Goal: Information Seeking & Learning: Learn about a topic

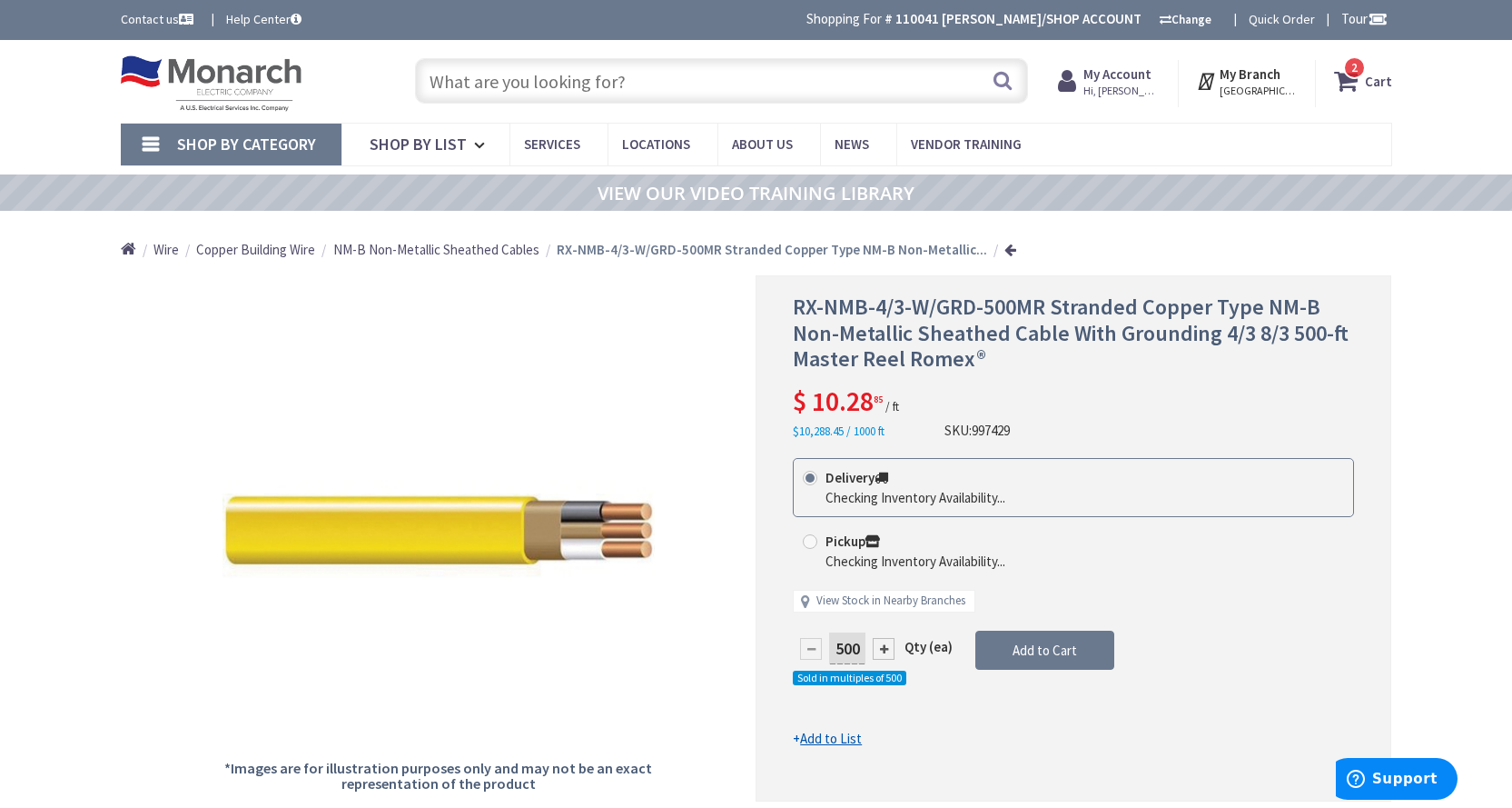
click at [584, 85] on input "text" at bounding box center [721, 81] width 613 height 46
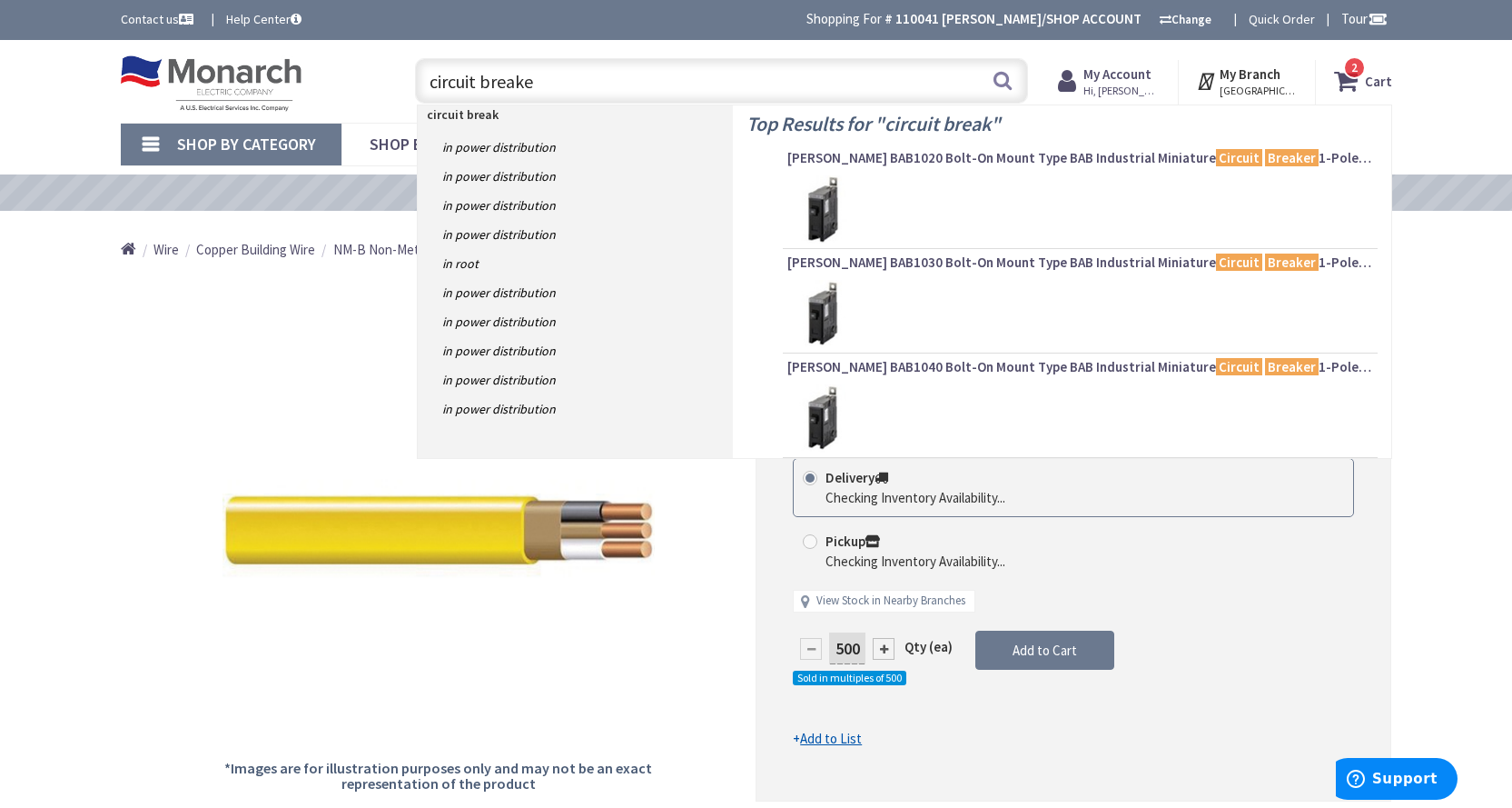
type input "circuit breaker"
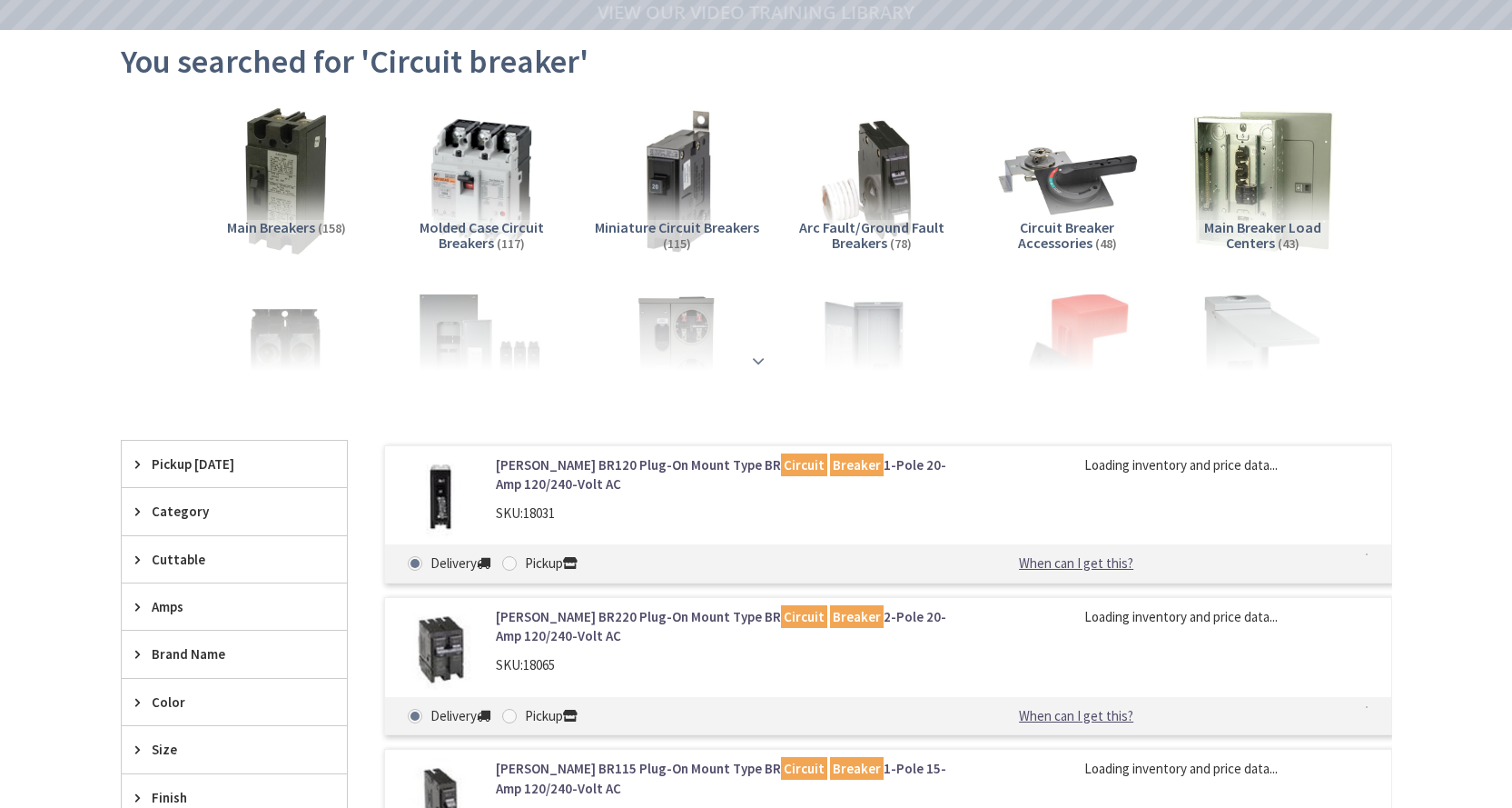
type input "[STREET_ADDRESS]"
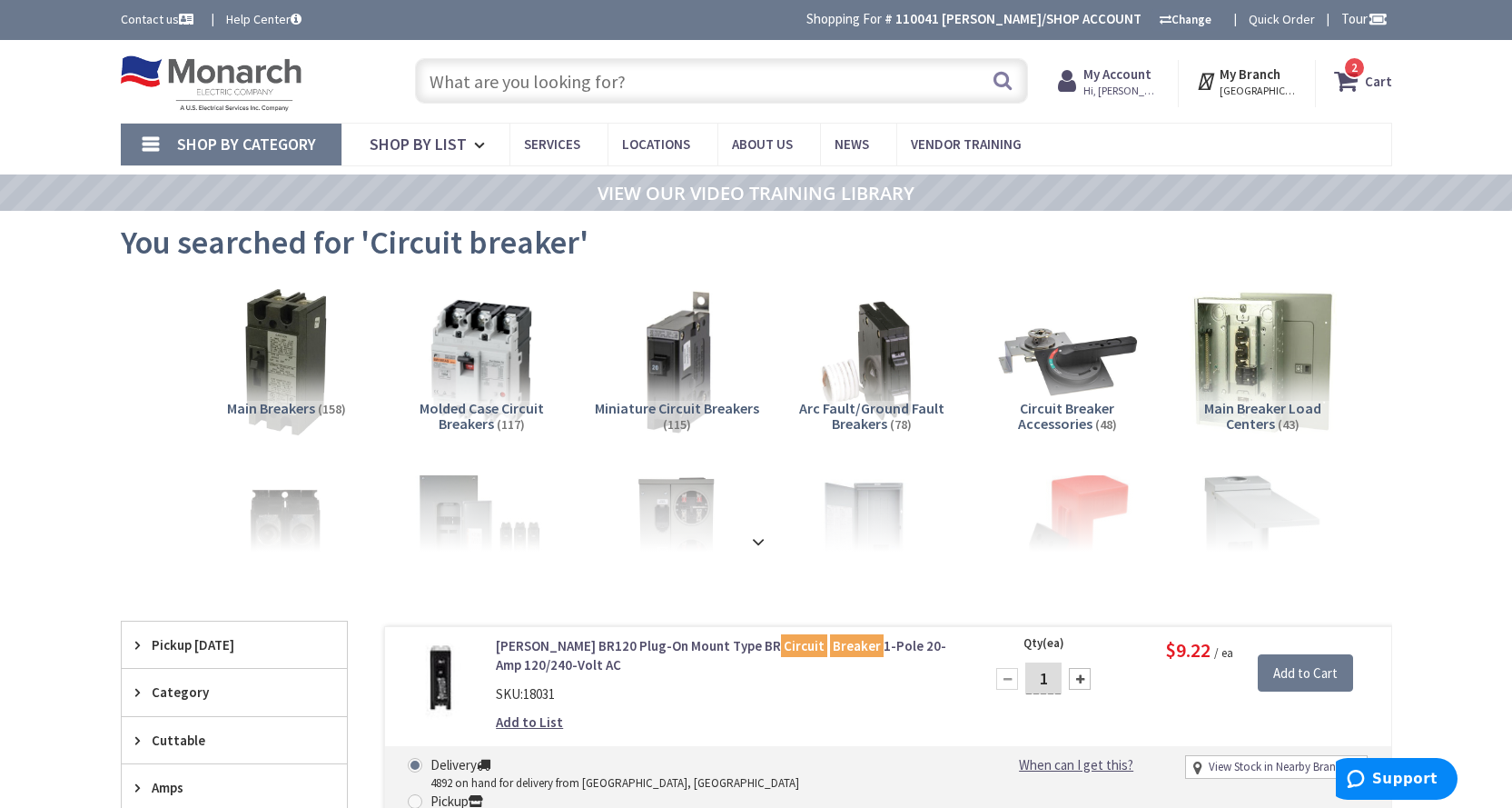
click at [521, 84] on input "text" at bounding box center [721, 81] width 613 height 46
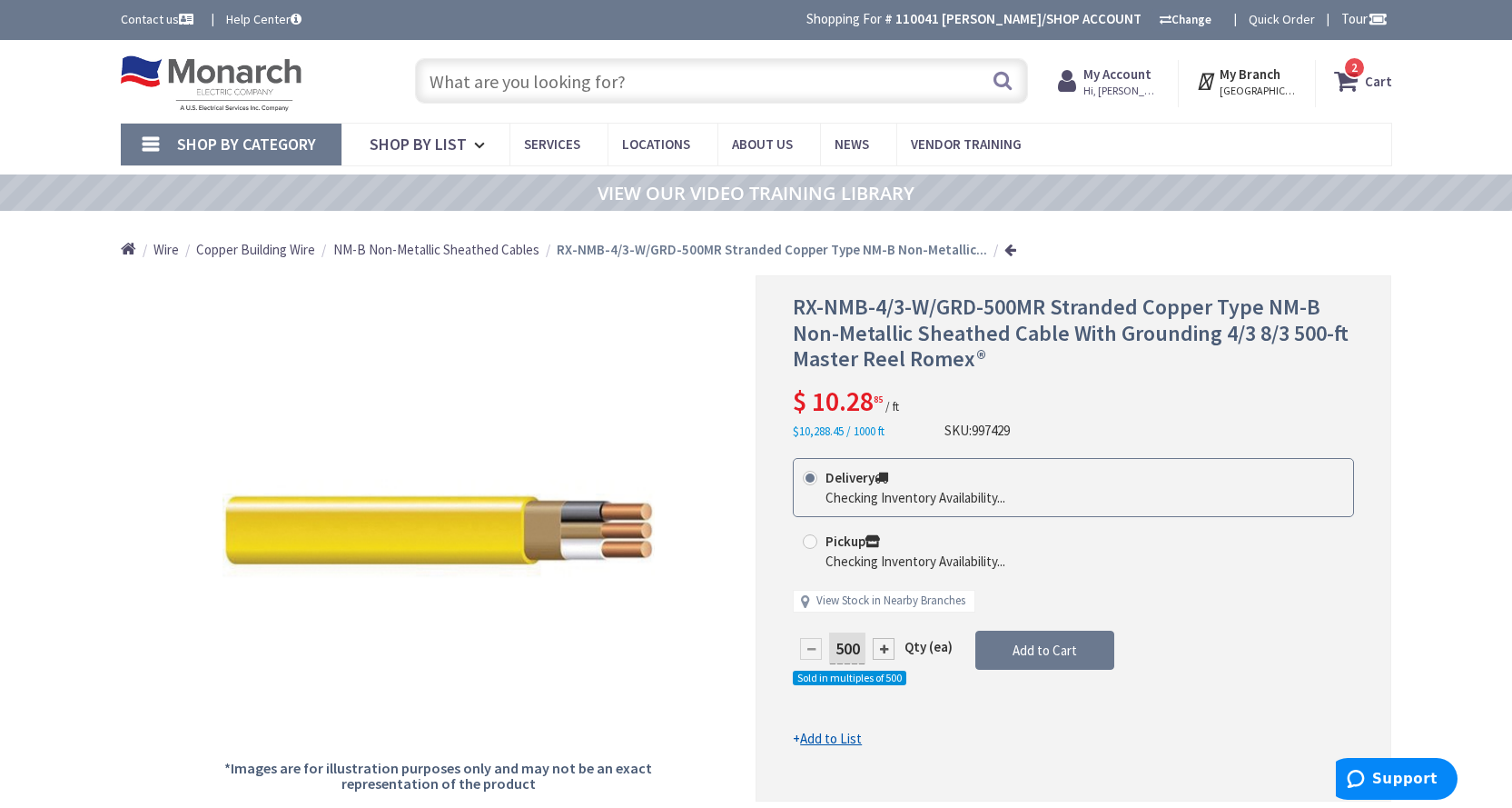
click at [639, 73] on input "text" at bounding box center [721, 81] width 613 height 46
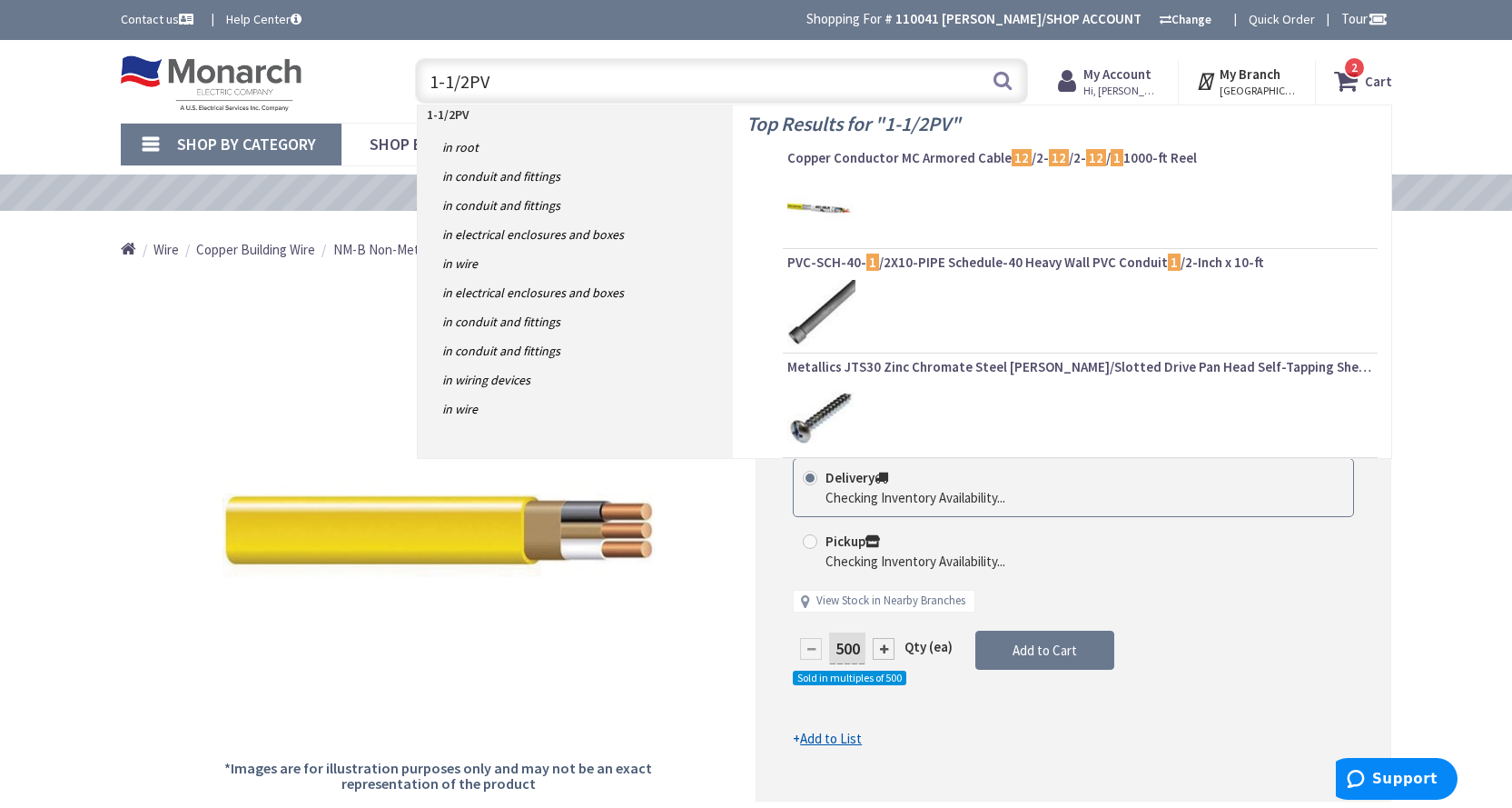
type input "1-1/2PVC"
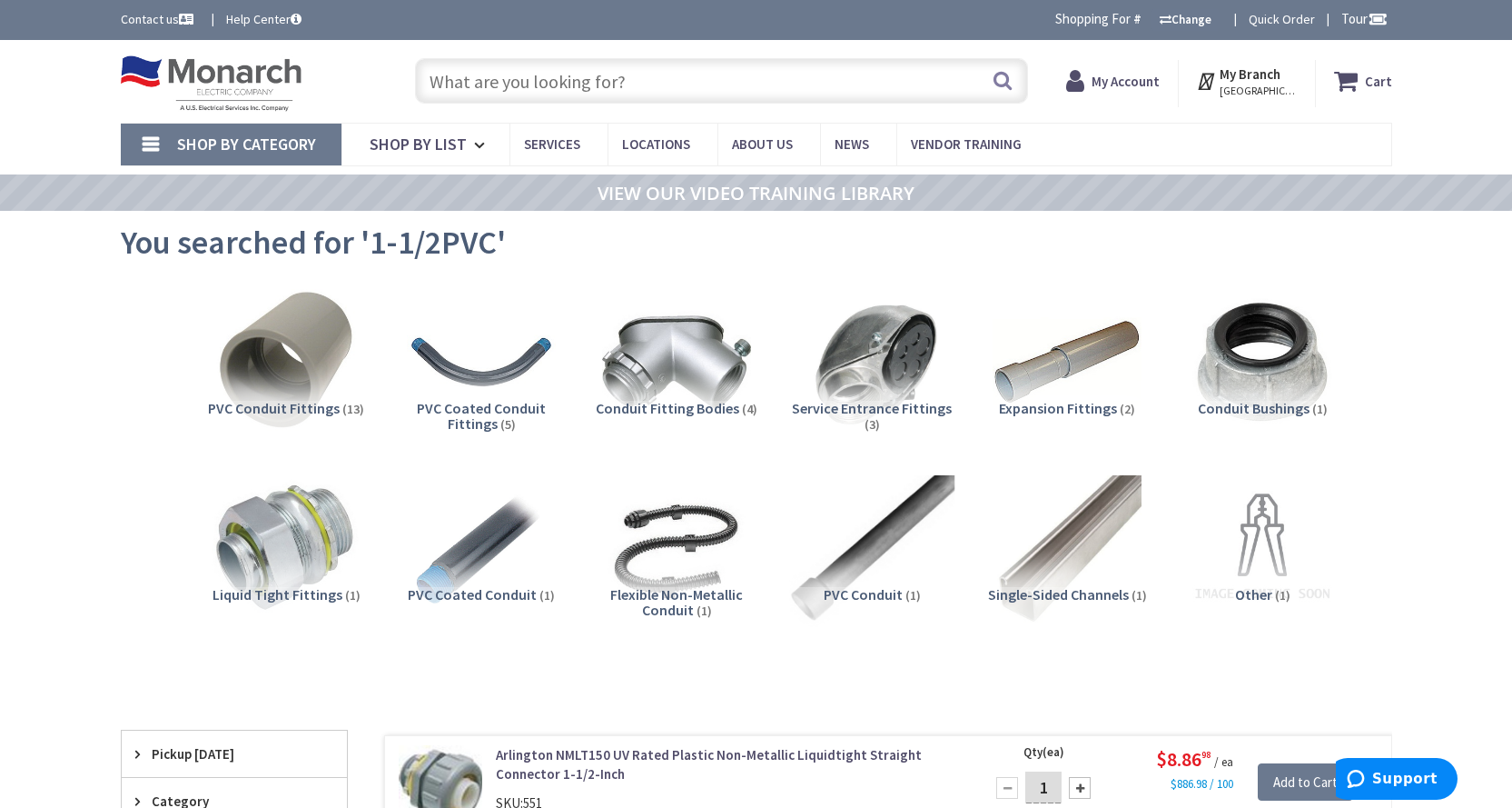
click at [877, 534] on img at bounding box center [872, 548] width 164 height 164
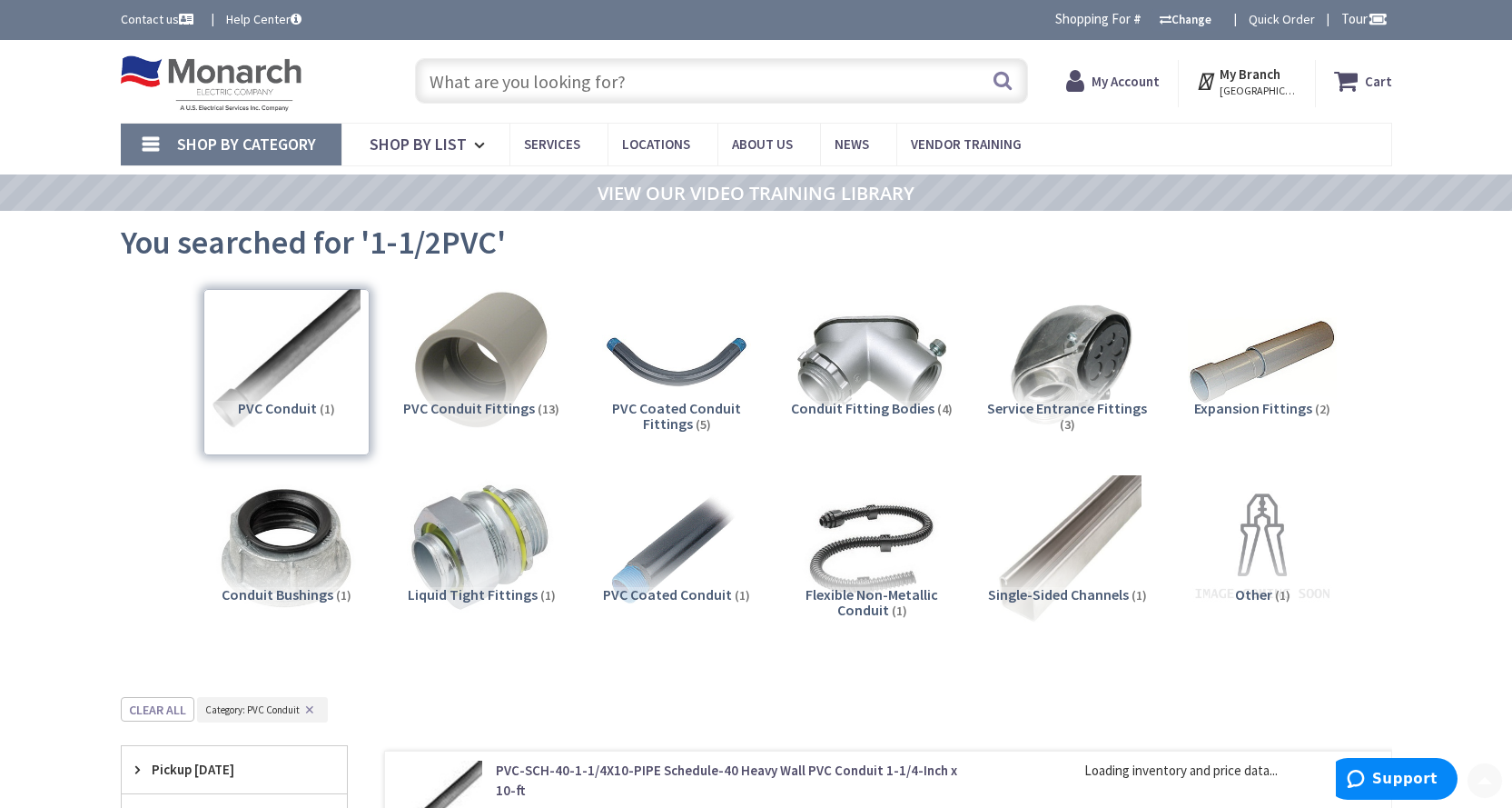
scroll to position [697, 0]
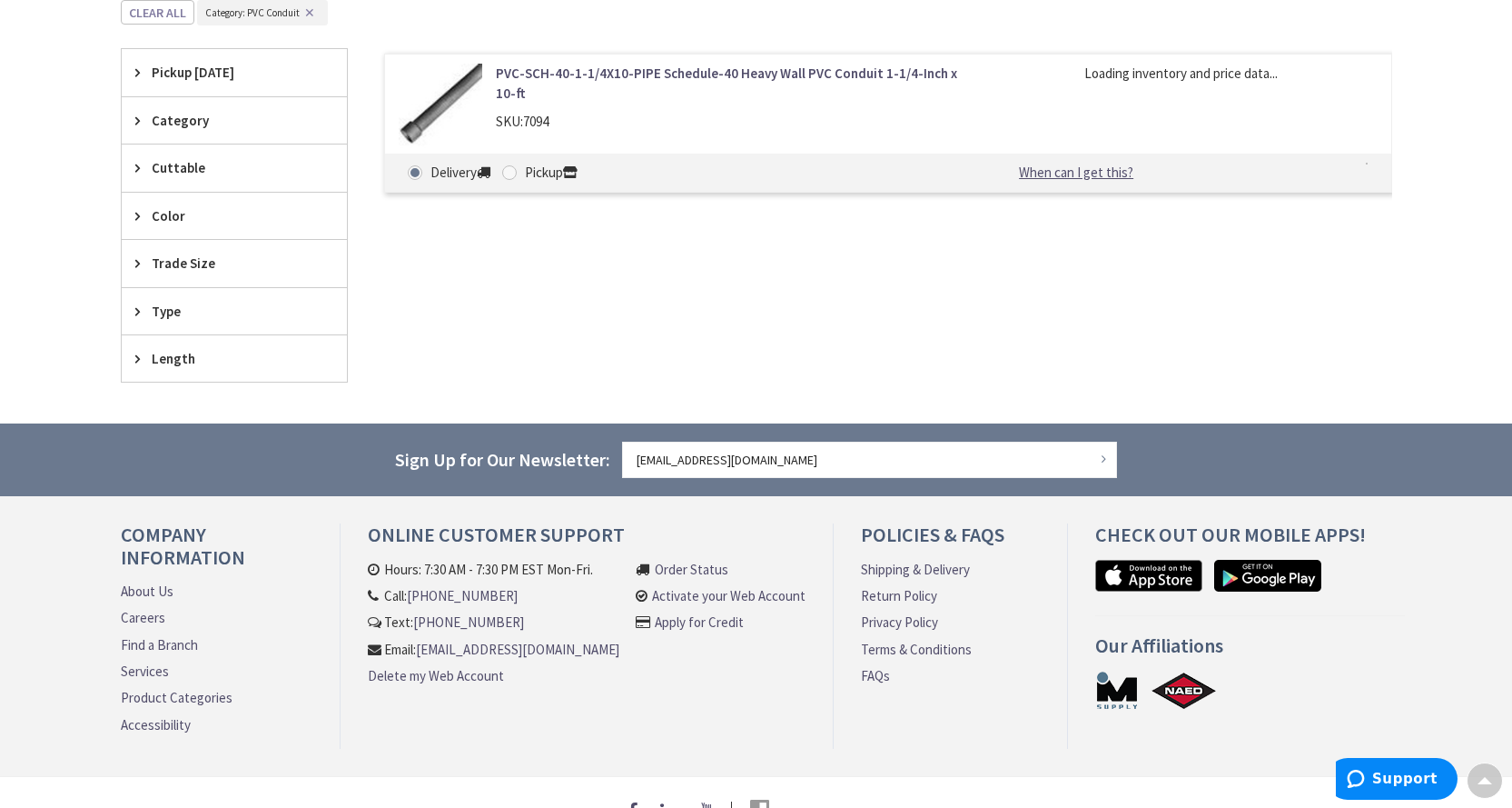
click at [224, 265] on span "Trade Size" at bounding box center [225, 263] width 148 height 19
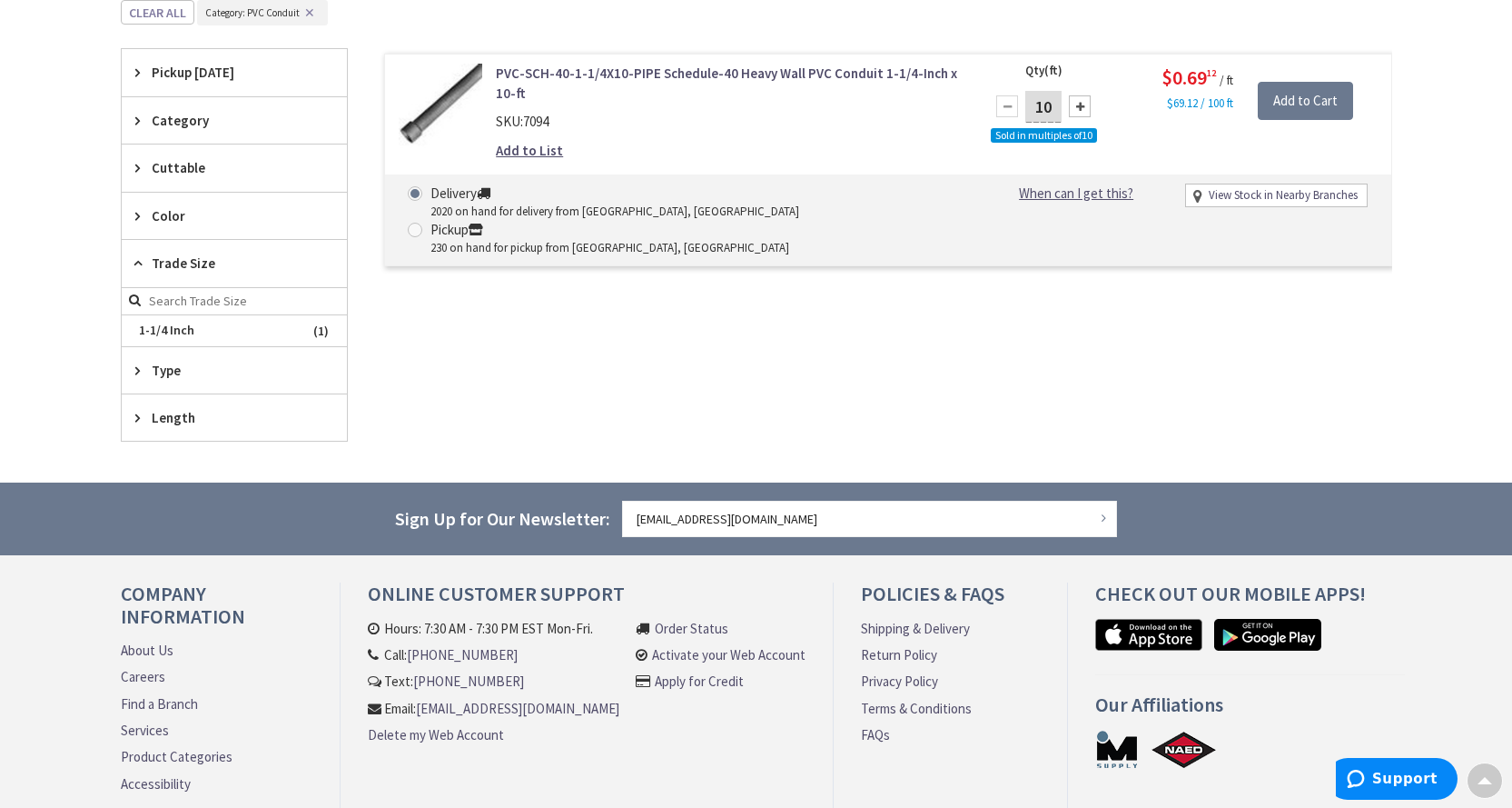
click at [194, 255] on span "Trade Size" at bounding box center [225, 263] width 148 height 19
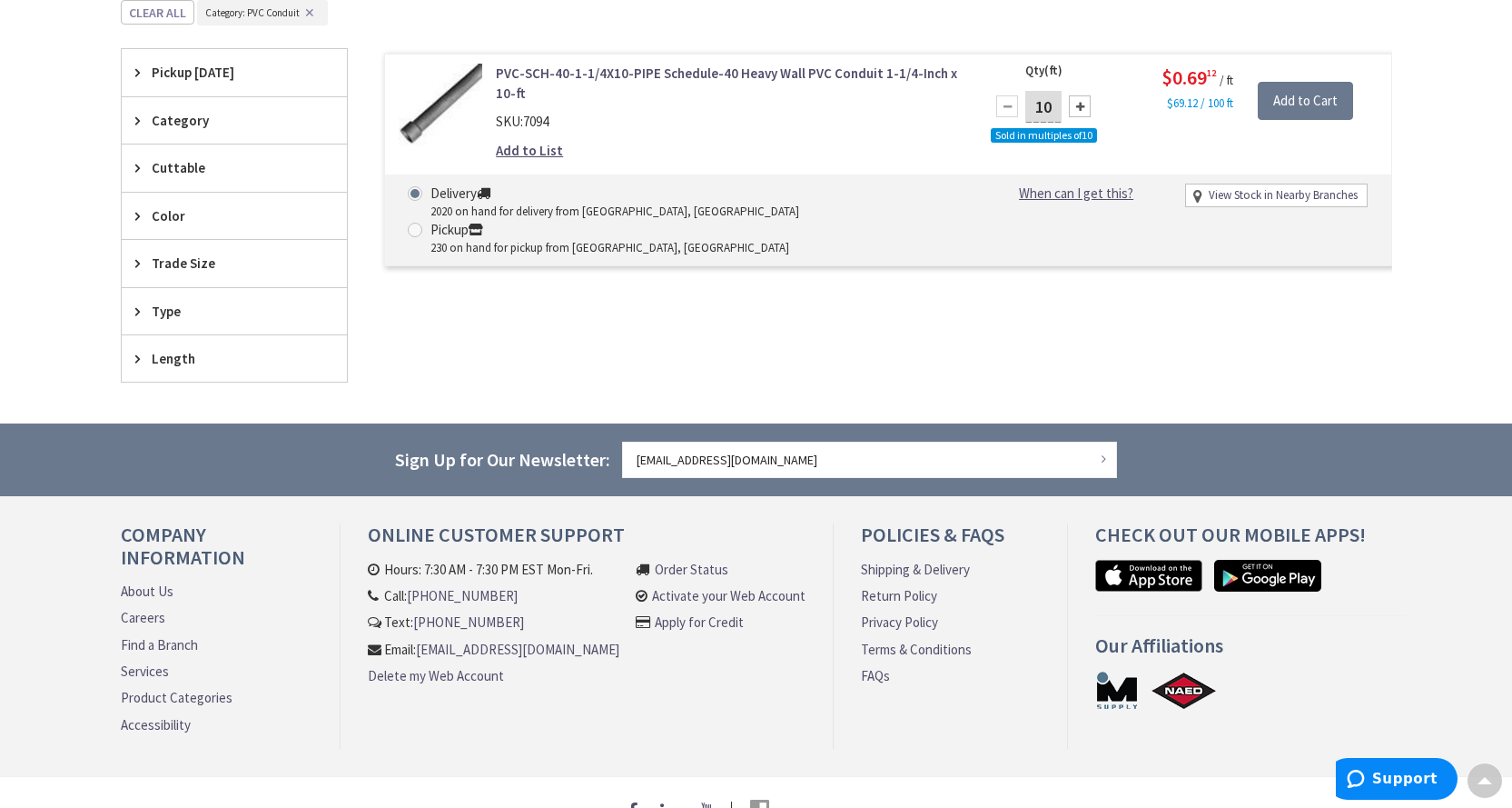
click at [195, 257] on span "Trade Size" at bounding box center [225, 263] width 148 height 19
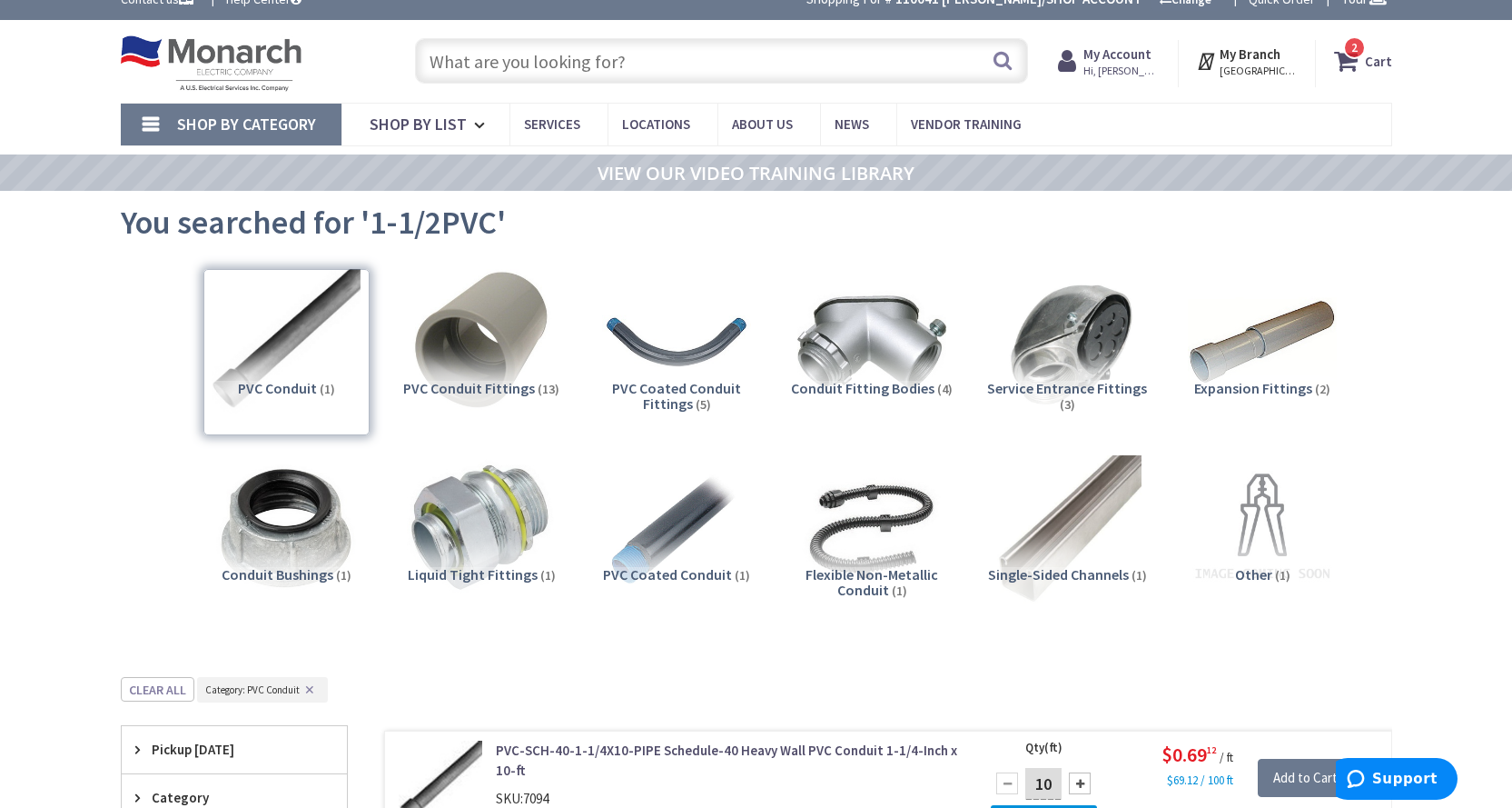
scroll to position [0, 0]
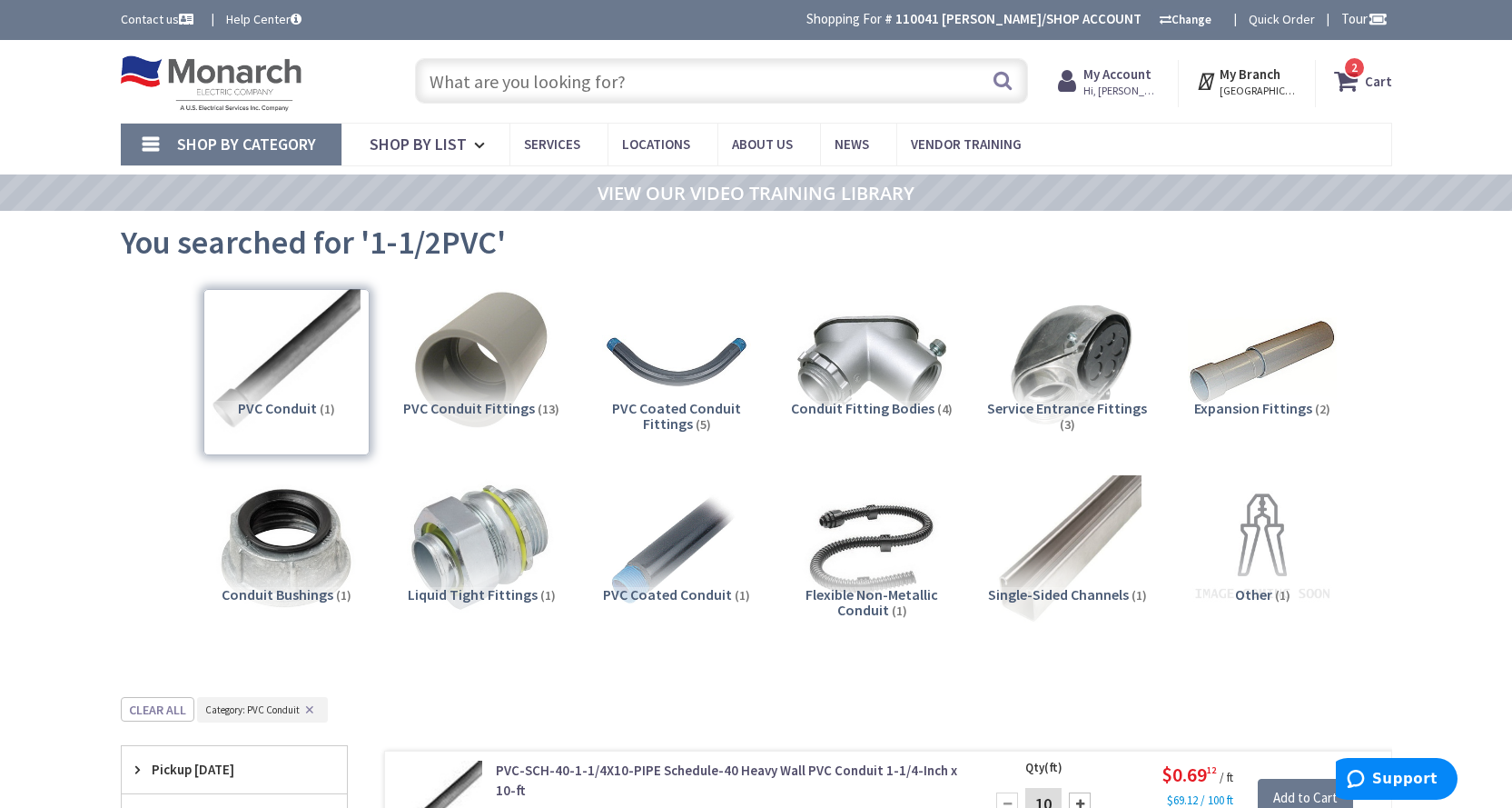
click at [499, 86] on input "text" at bounding box center [721, 81] width 613 height 46
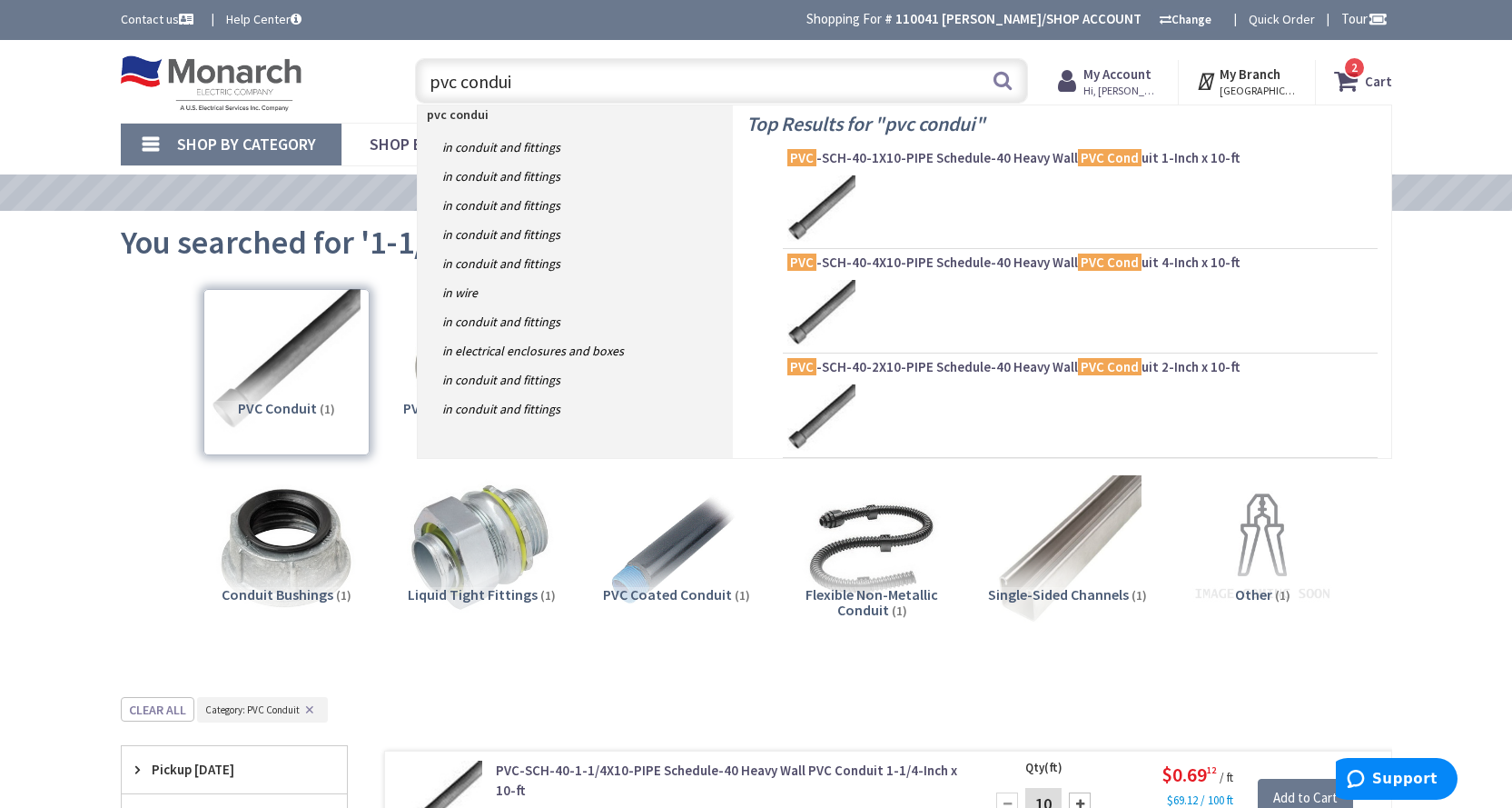
type input "pvc conduit"
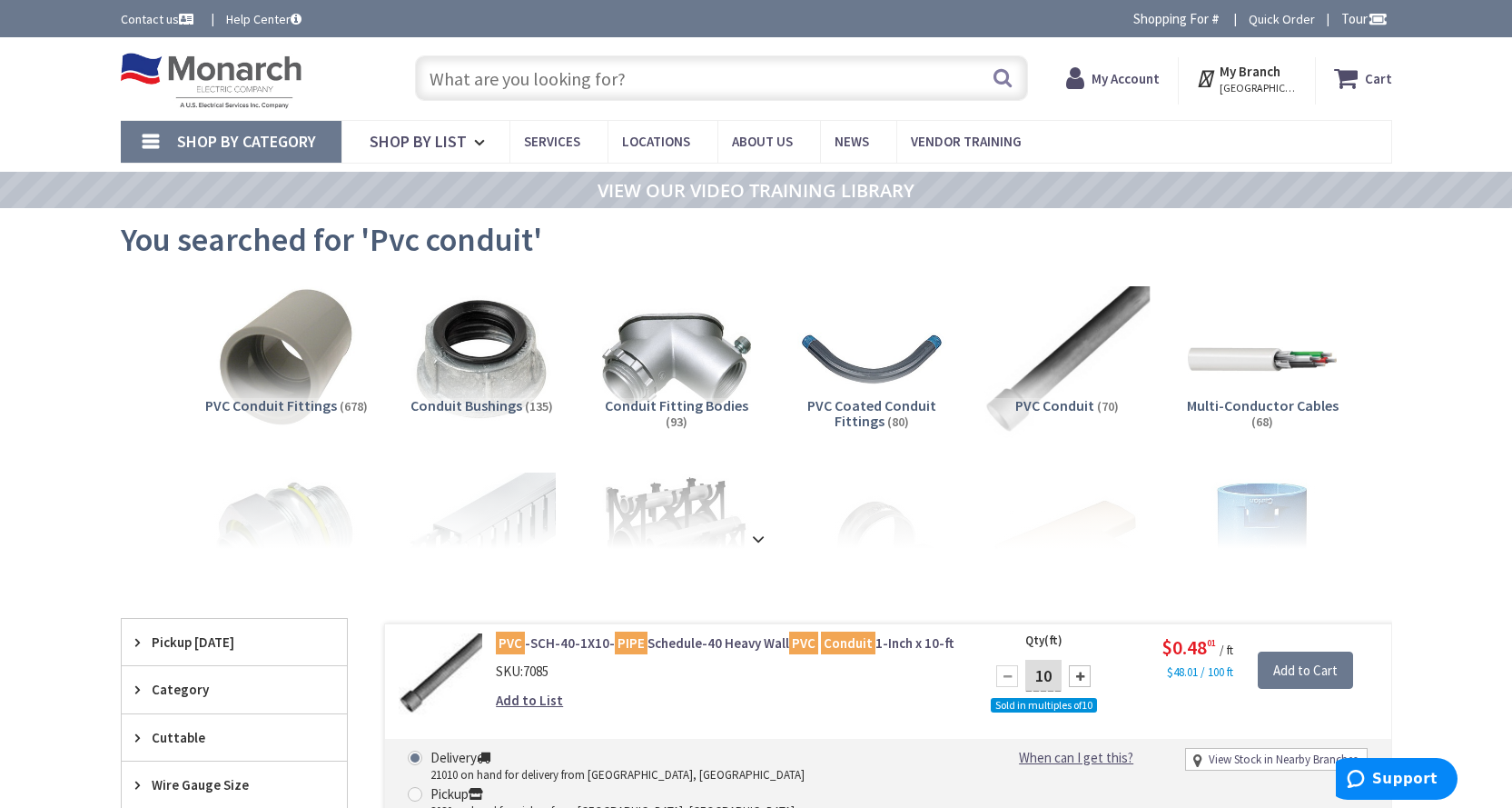
click at [1062, 363] on img at bounding box center [1067, 359] width 164 height 164
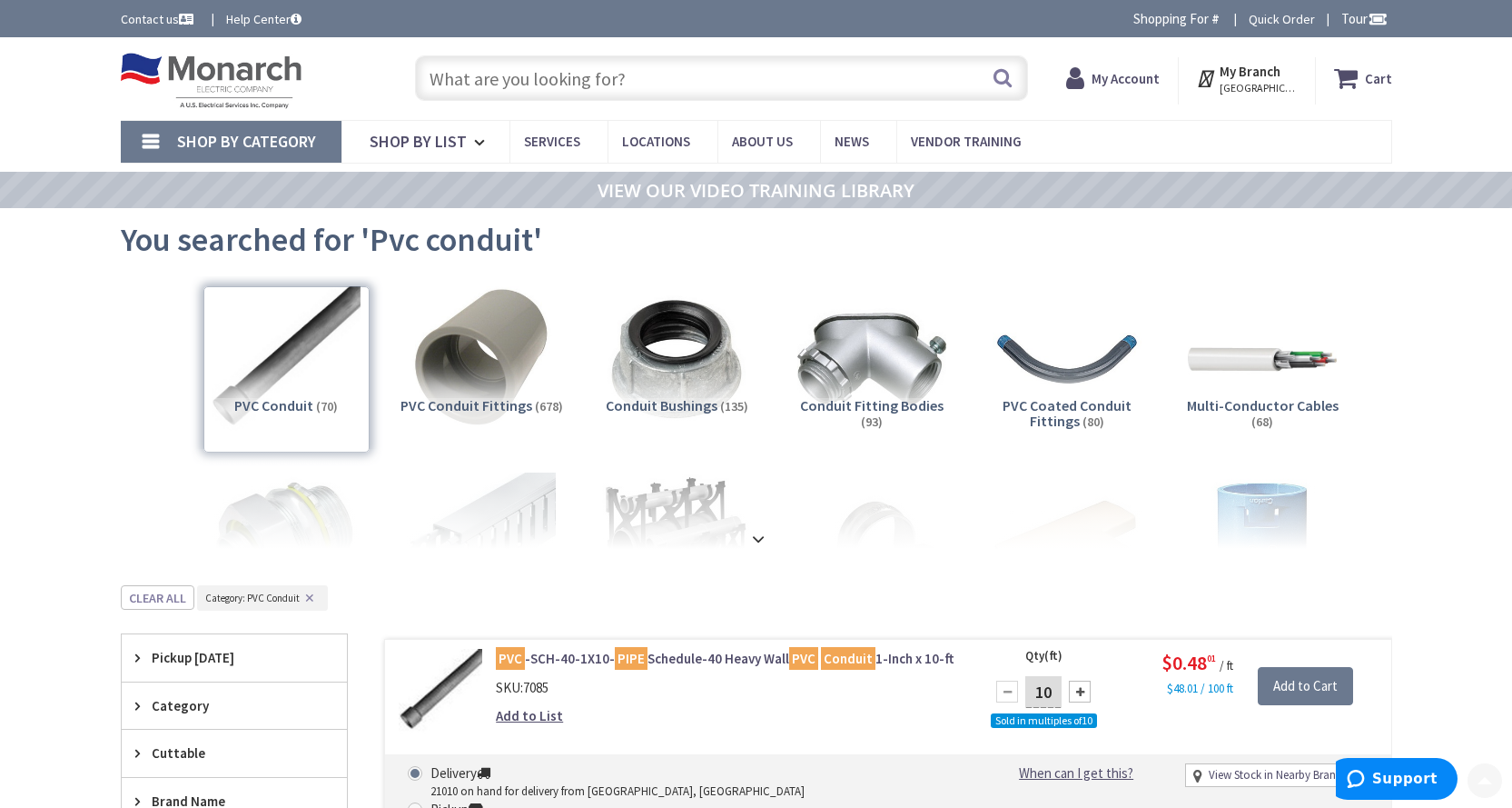
scroll to position [585, 0]
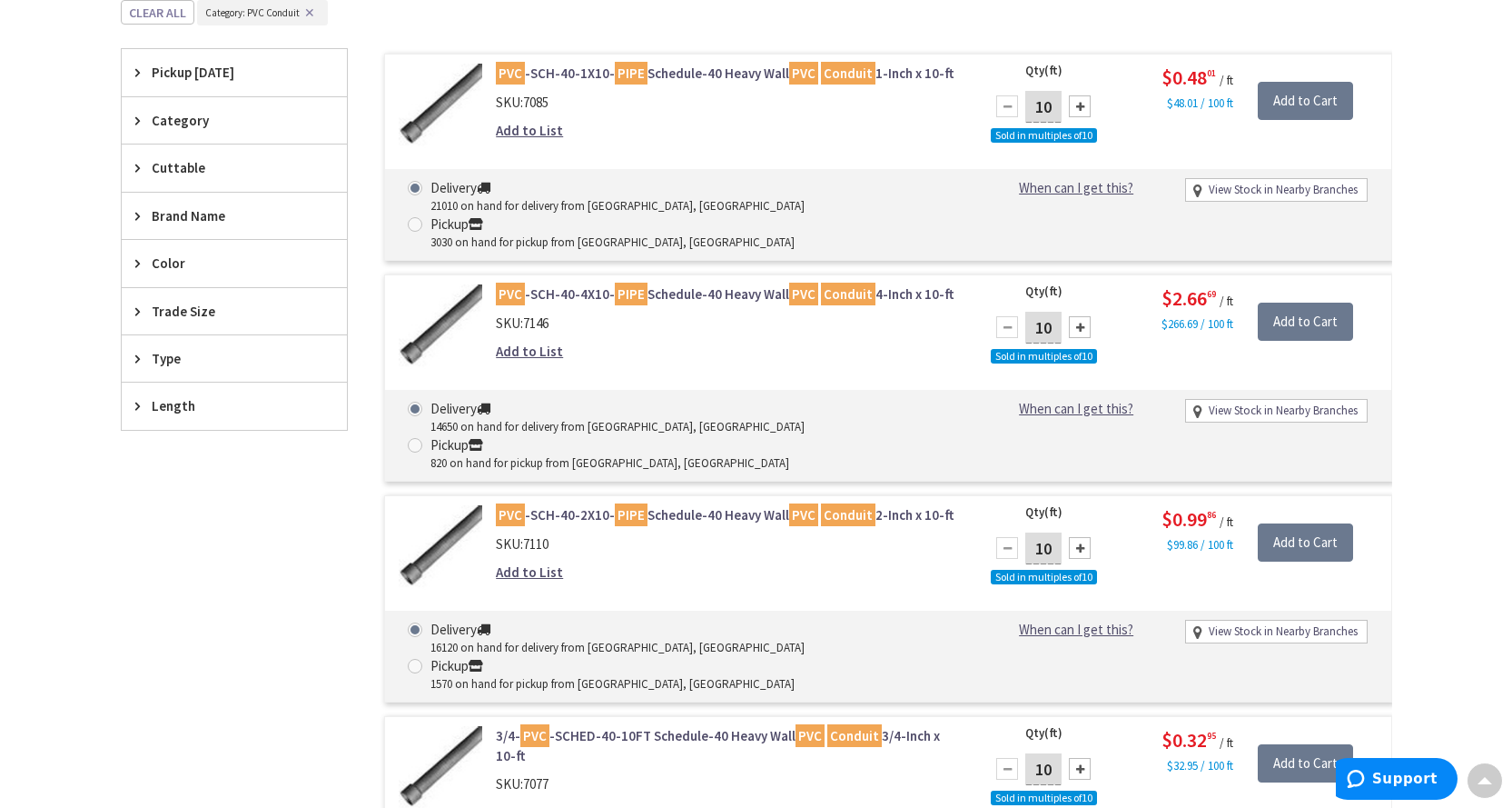
click at [212, 306] on span "Trade Size" at bounding box center [225, 311] width 148 height 19
click at [188, 527] on button "Show more" at bounding box center [233, 533] width 225 height 31
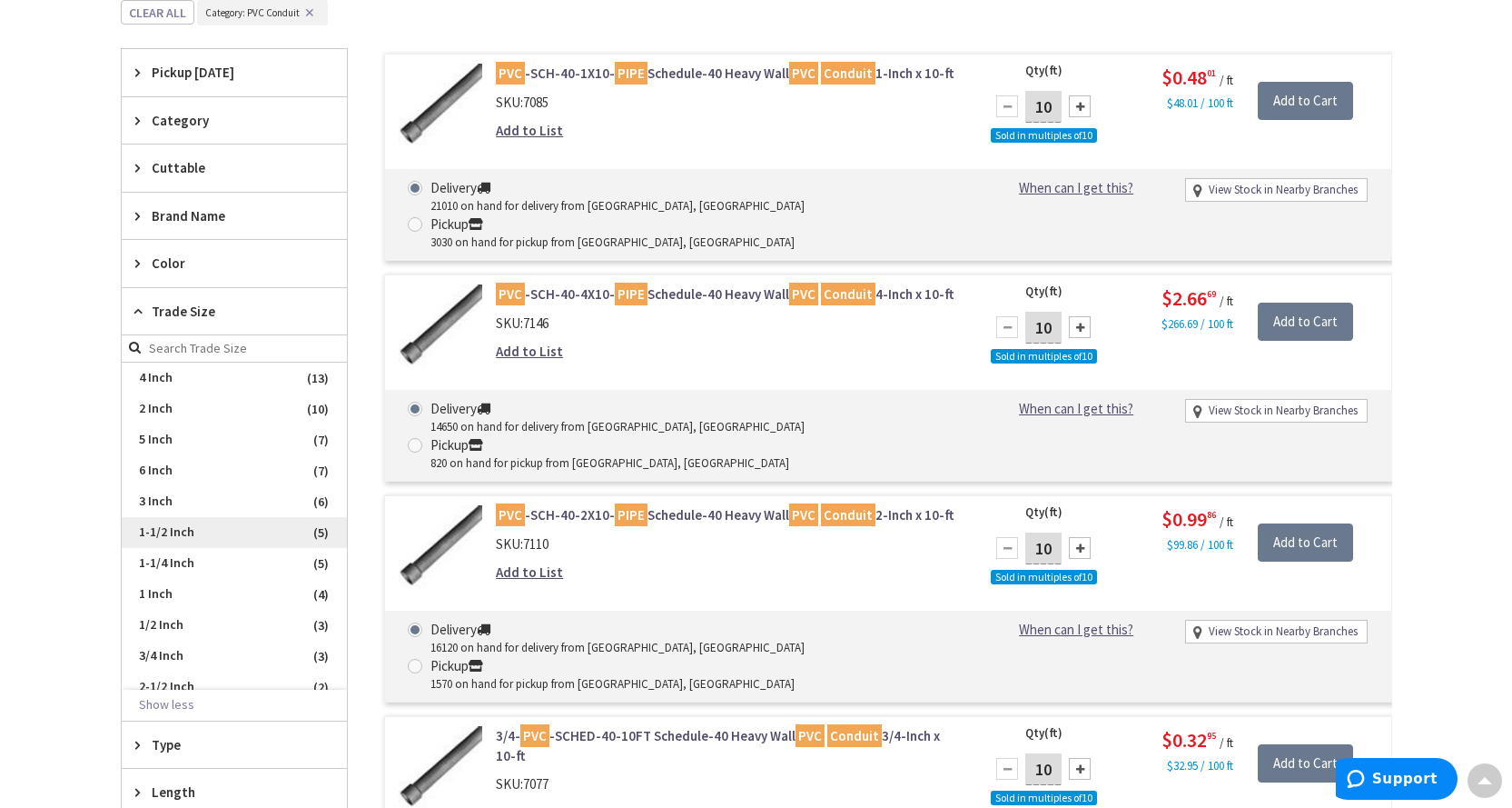
click at [180, 523] on span "1-1/2 Inch" at bounding box center [233, 533] width 225 height 31
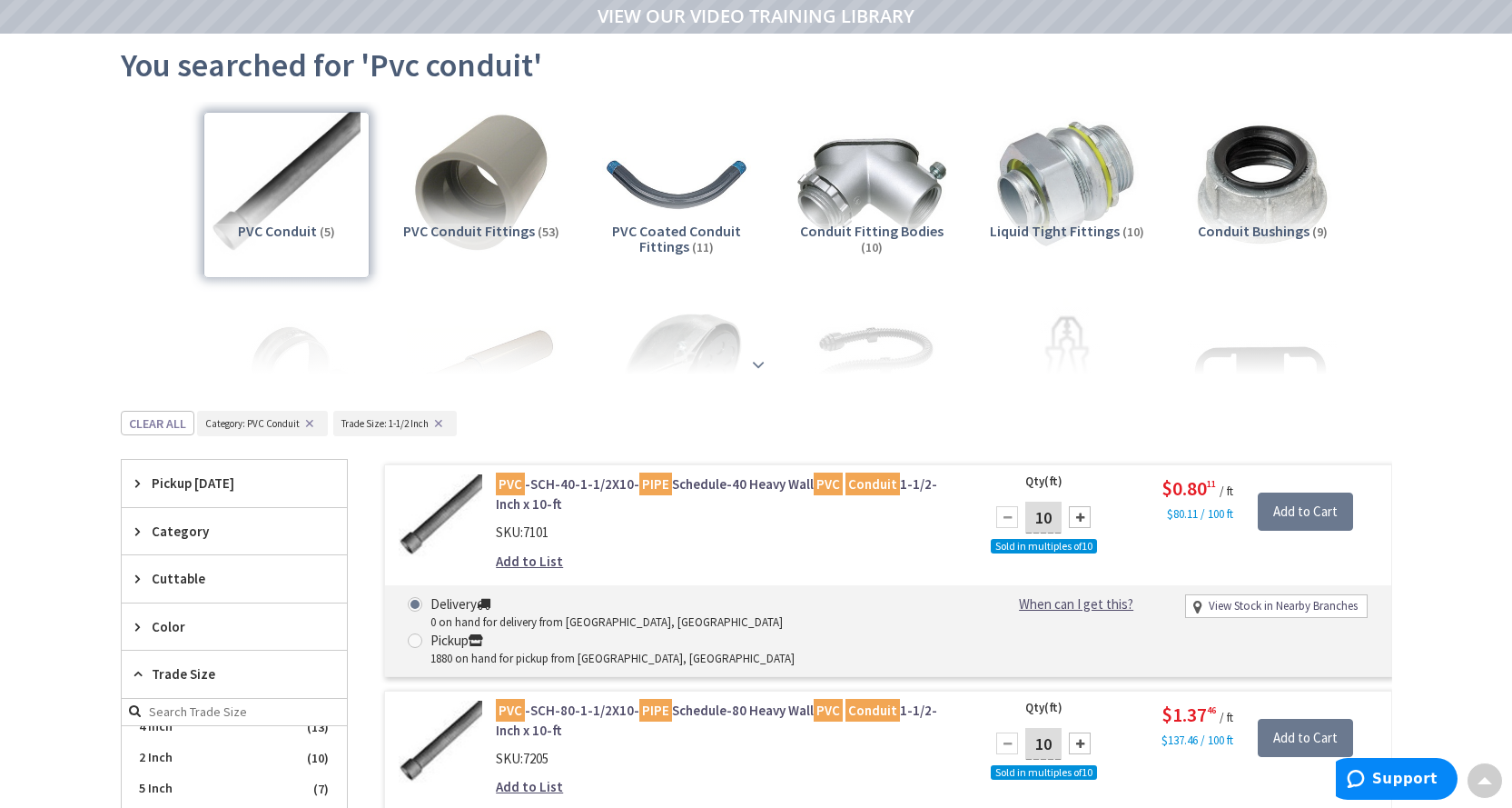
scroll to position [0, 0]
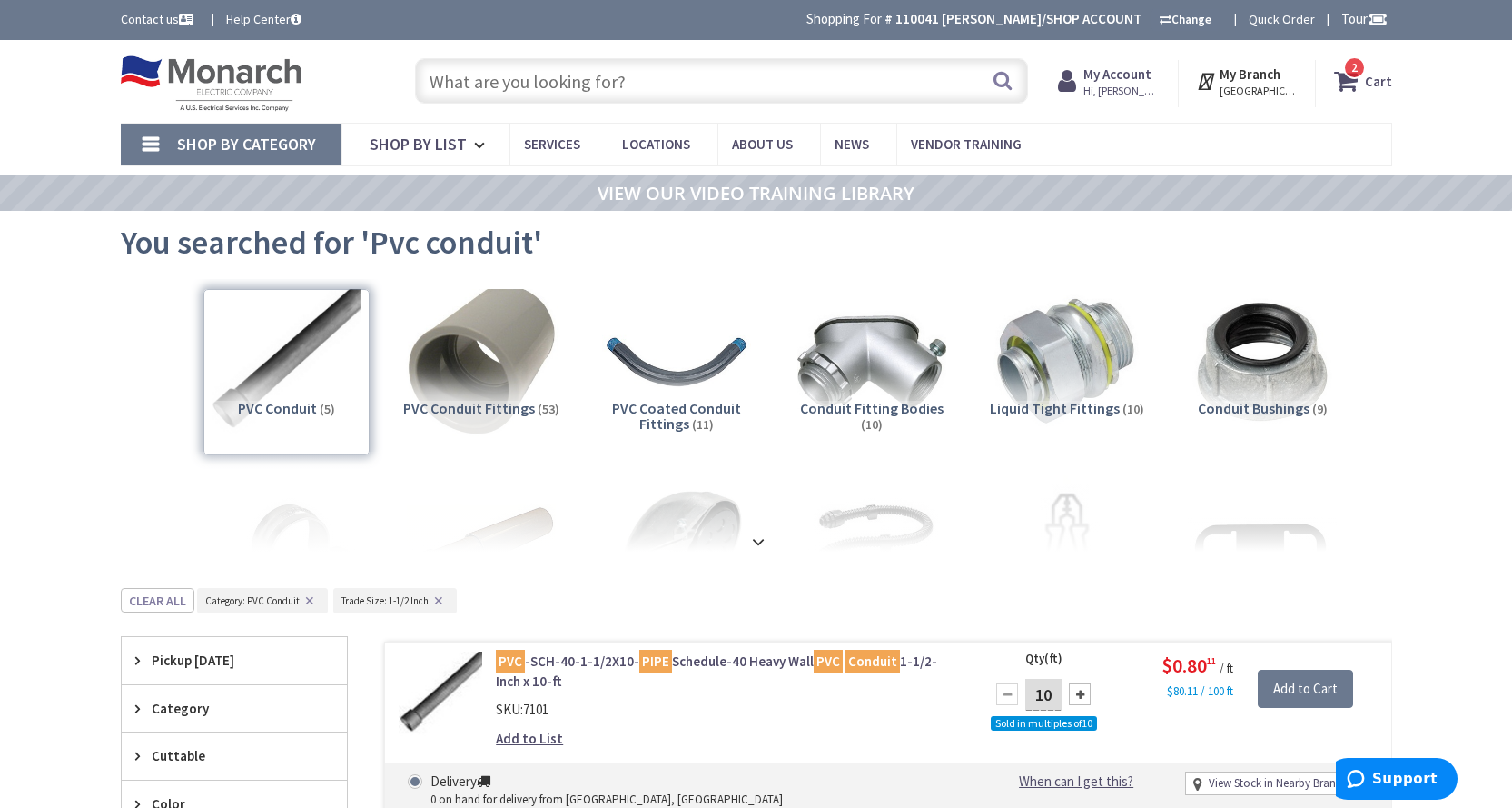
click at [466, 365] on img at bounding box center [481, 362] width 164 height 164
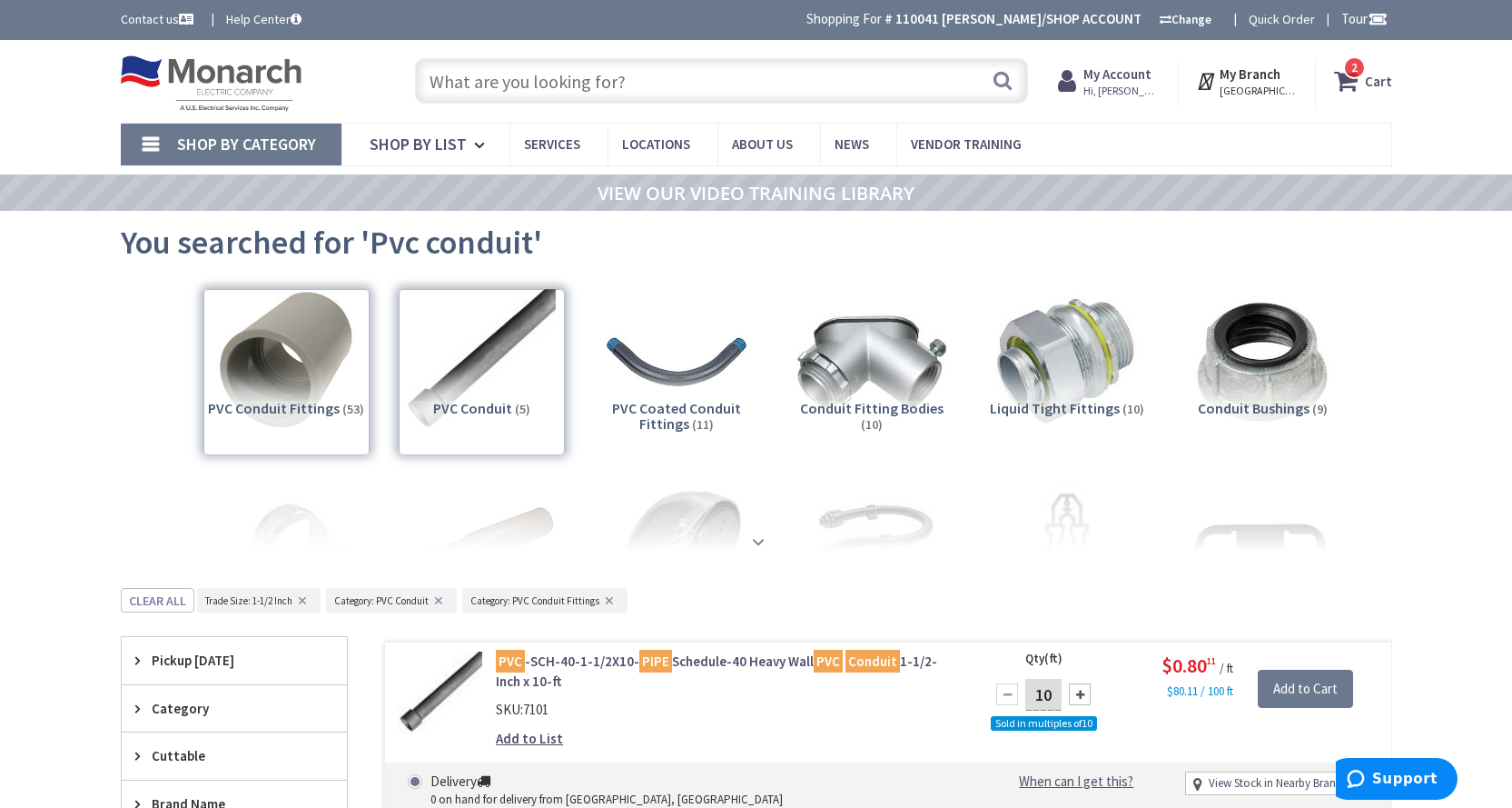
click at [757, 538] on strong at bounding box center [759, 542] width 22 height 20
